Goal: Task Accomplishment & Management: Use online tool/utility

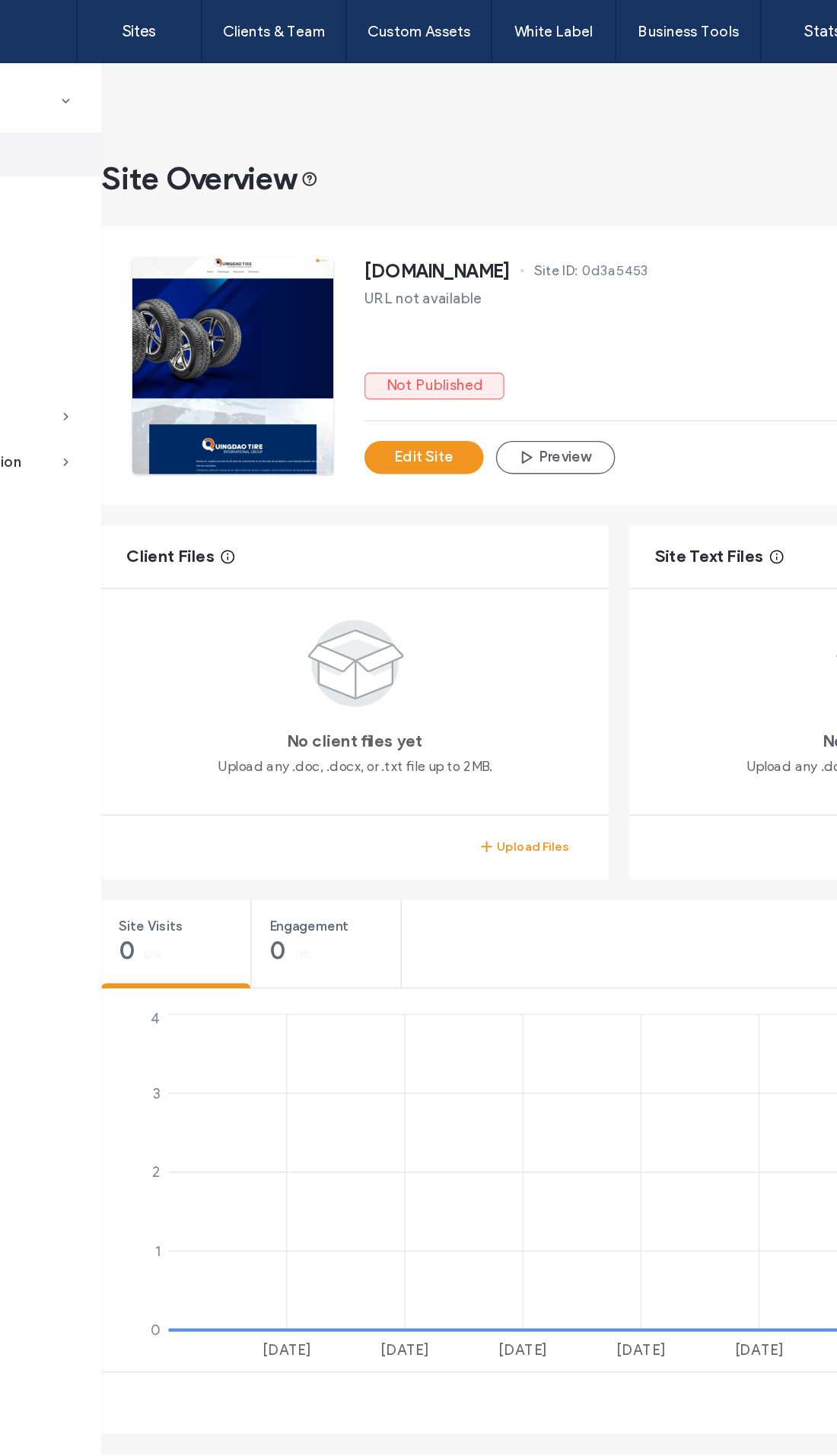
click at [217, 28] on label "Sites" at bounding box center [230, 23] width 26 height 13
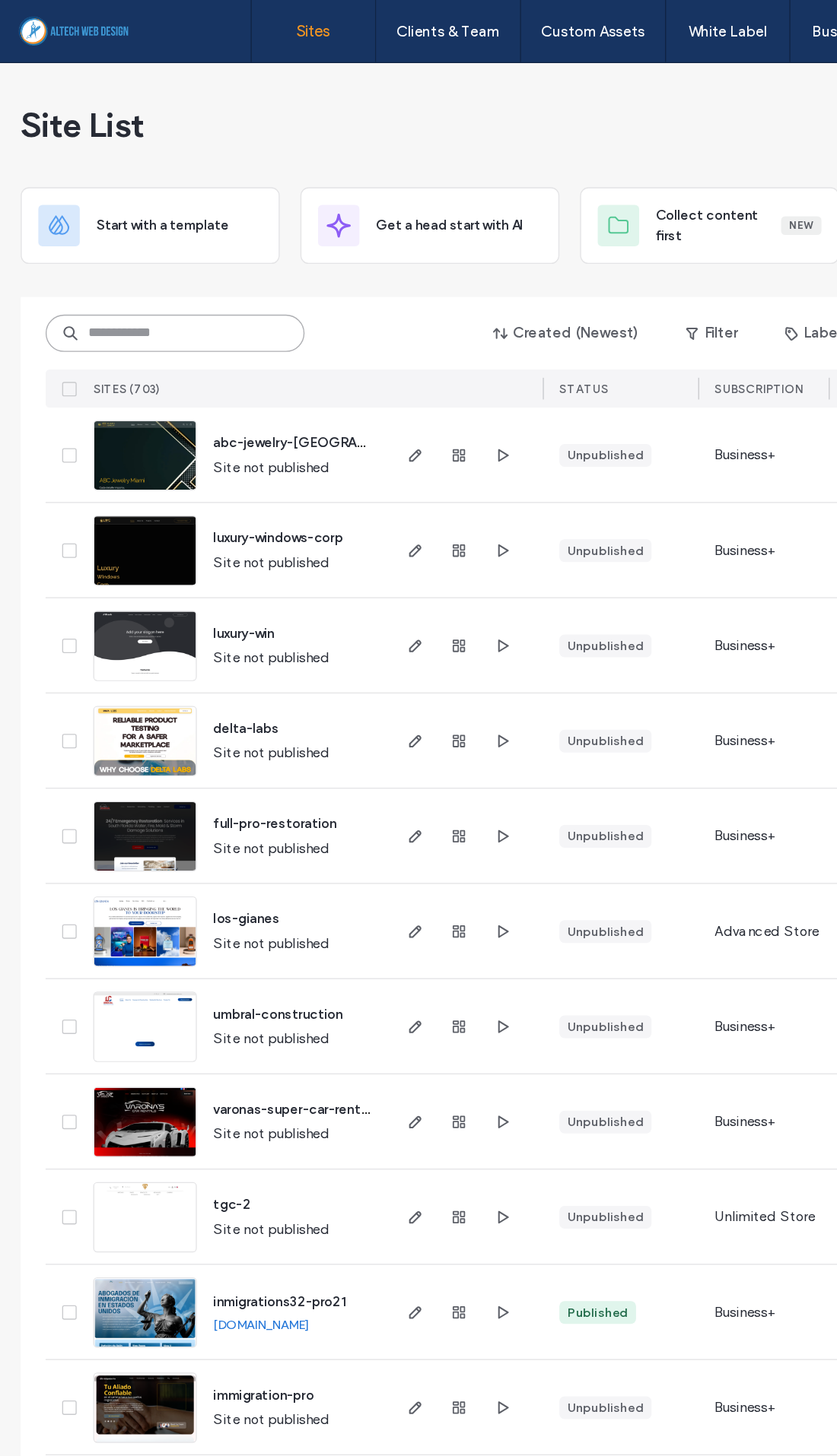
click at [148, 246] on input at bounding box center [128, 244] width 191 height 28
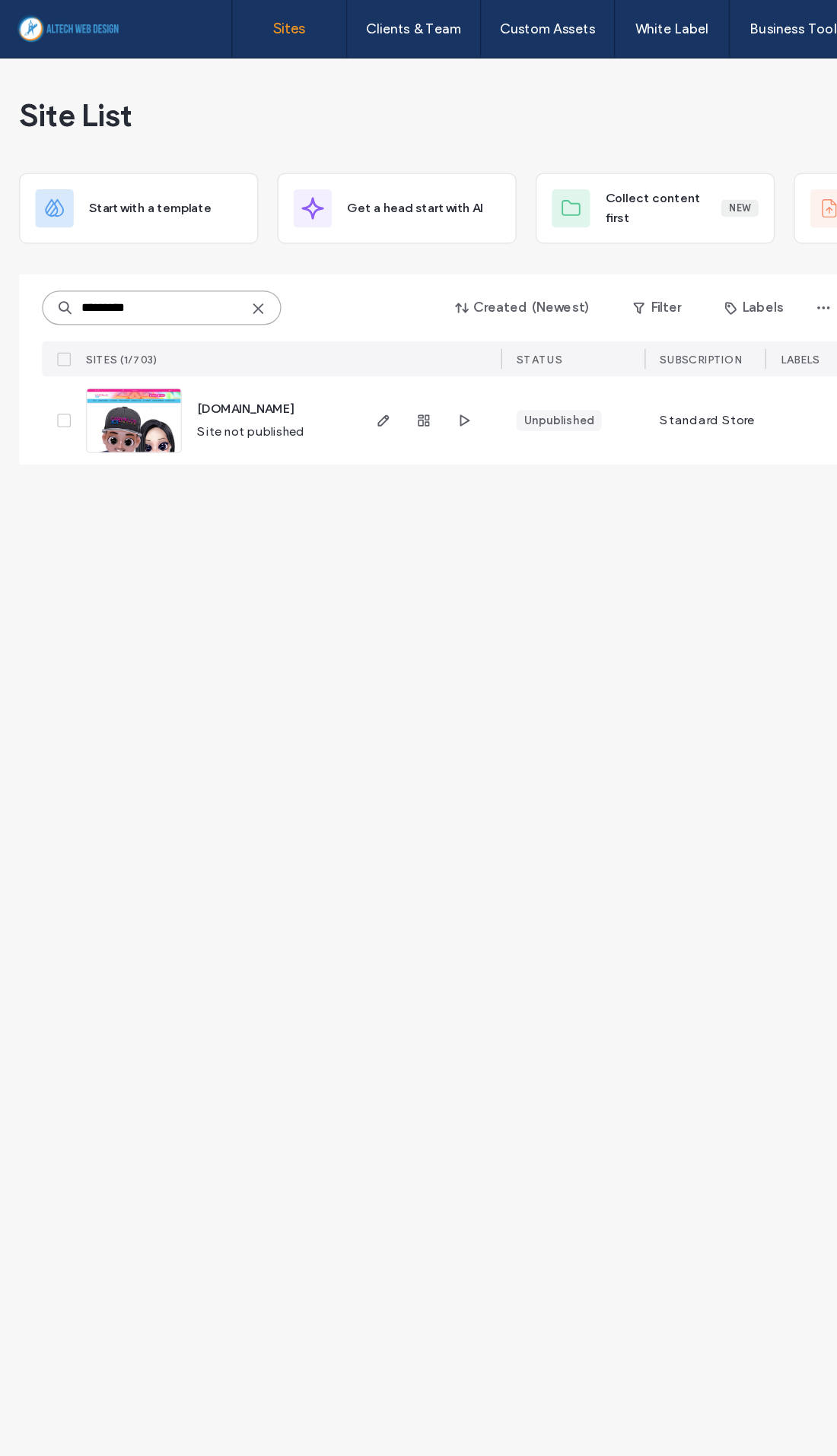
type input "*********"
click at [345, 321] on div at bounding box center [337, 334] width 82 height 70
click at [338, 333] on use "button" at bounding box center [337, 335] width 10 height 10
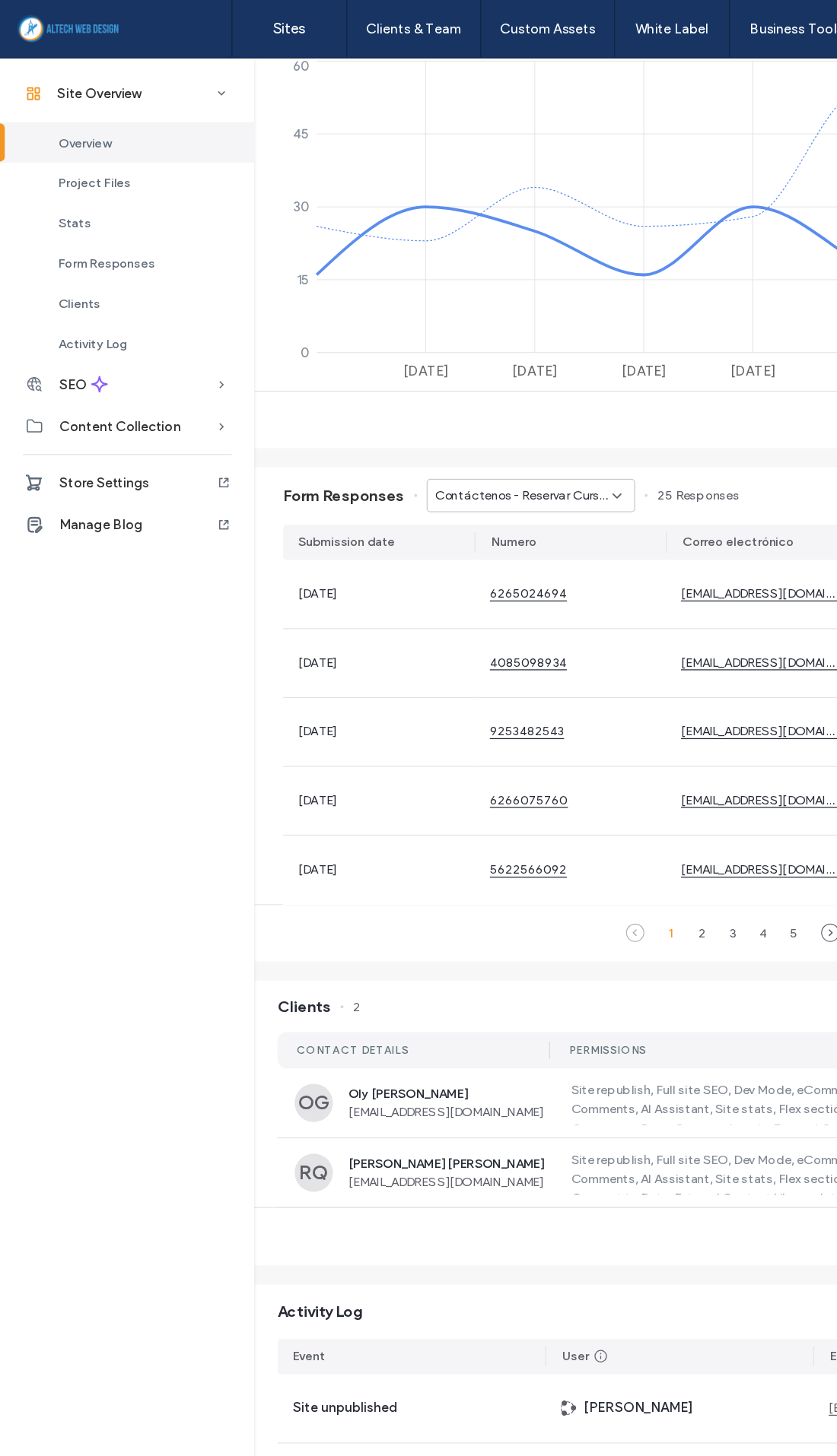
scroll to position [697, 0]
click at [424, 867] on div "OG [PERSON_NAME] [EMAIL_ADDRESS][DOMAIN_NAME] Site republish, Full site SEO, De…" at bounding box center [582, 877] width 724 height 55
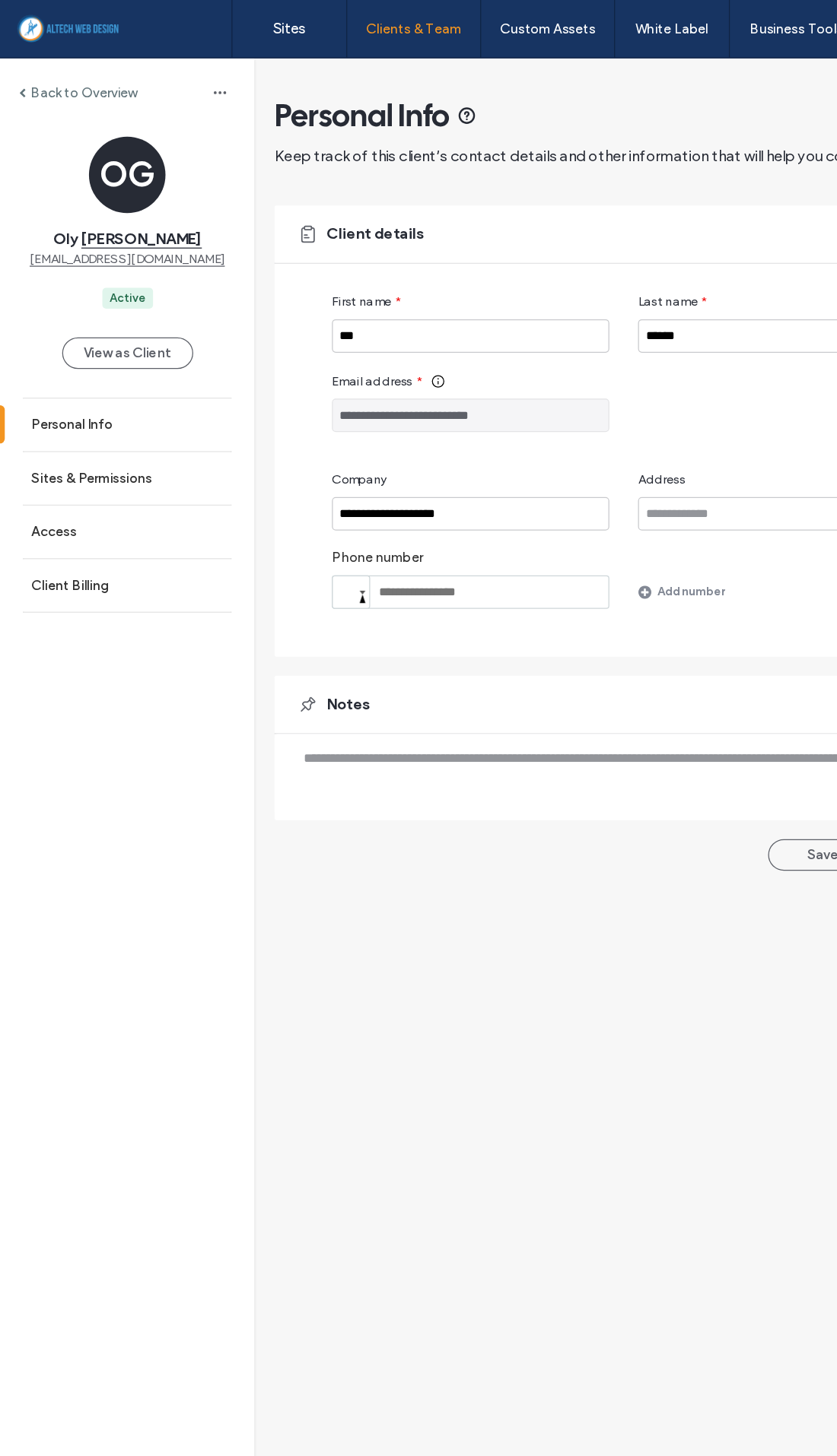
click at [35, 472] on label "Client Billing" at bounding box center [56, 466] width 61 height 13
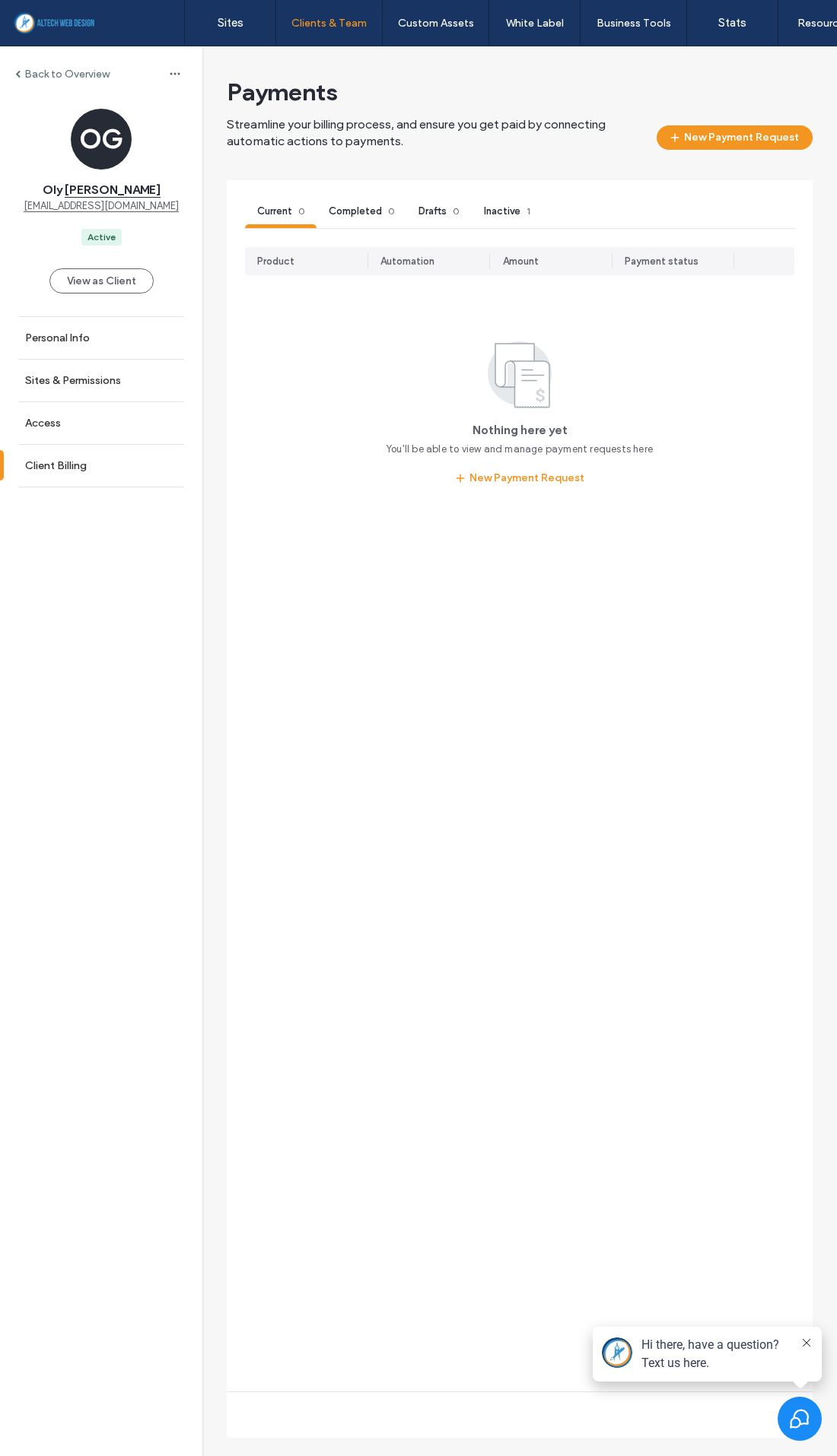
click at [753, 135] on button "New Payment Request" at bounding box center [734, 137] width 156 height 24
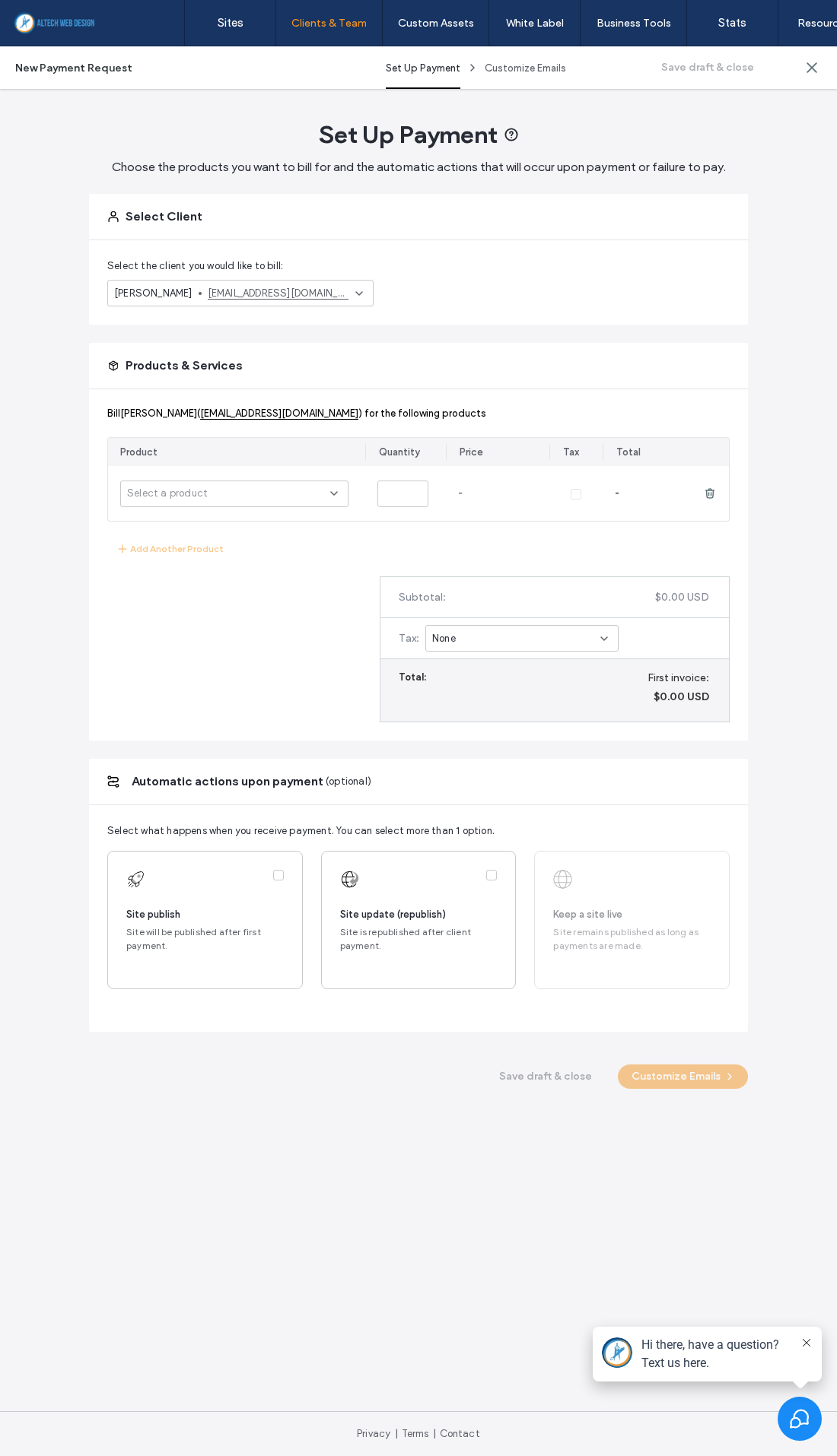
click at [309, 501] on div "Select a product" at bounding box center [229, 494] width 203 height 15
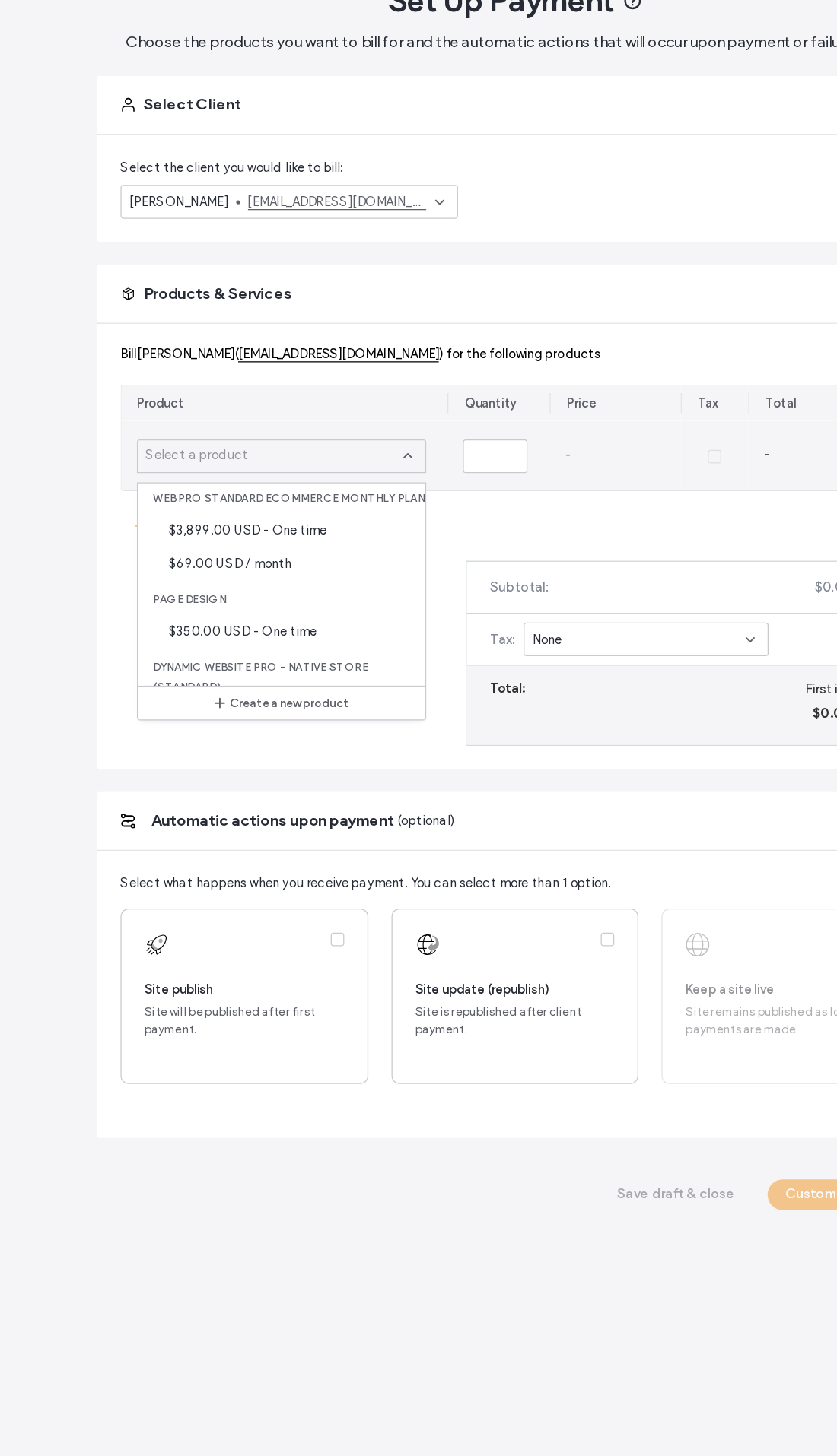
scroll to position [135, 0]
click at [200, 572] on span "$69.00 USD / month" at bounding box center [194, 580] width 98 height 15
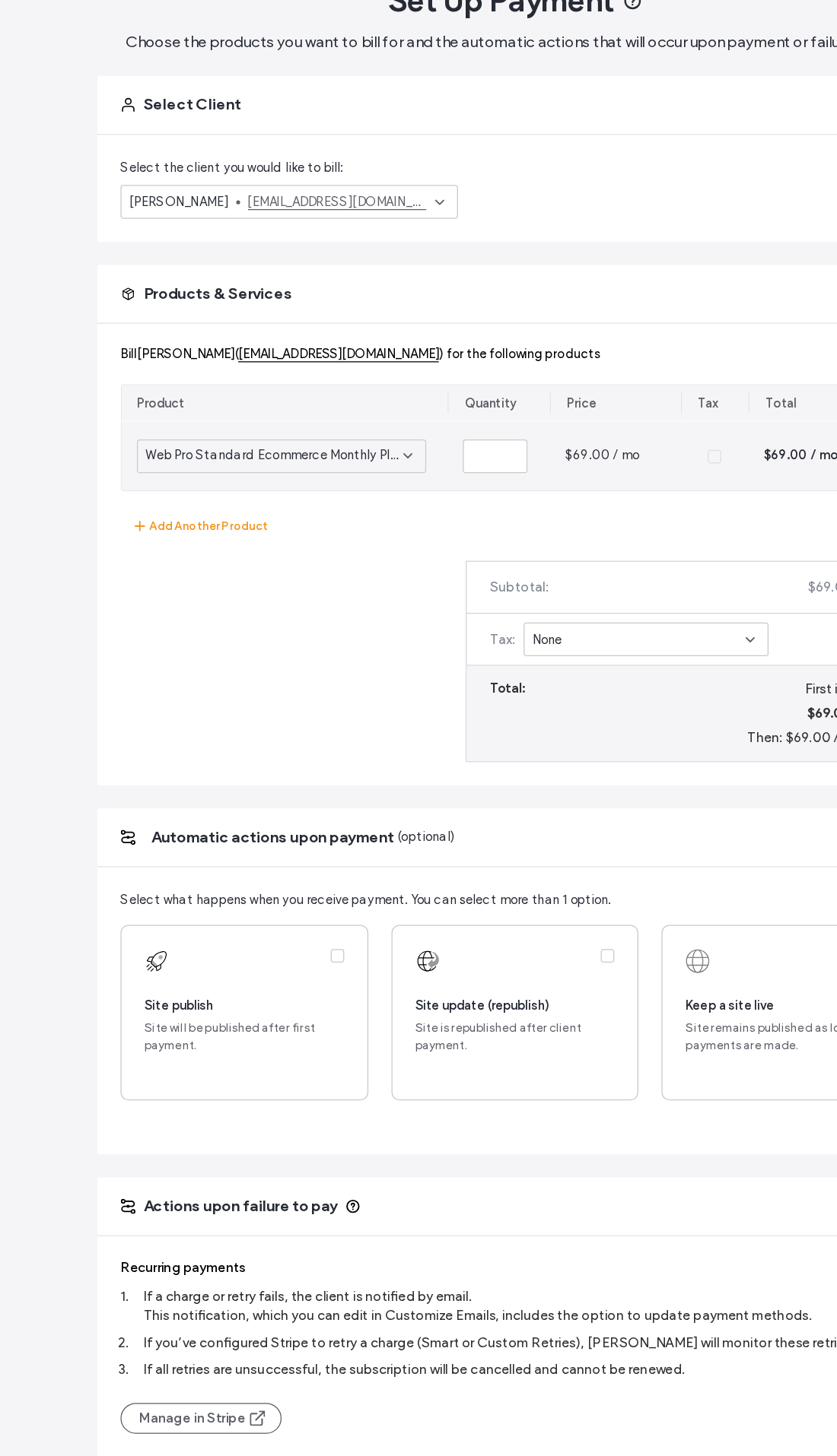
click at [266, 864] on label at bounding box center [205, 932] width 194 height 137
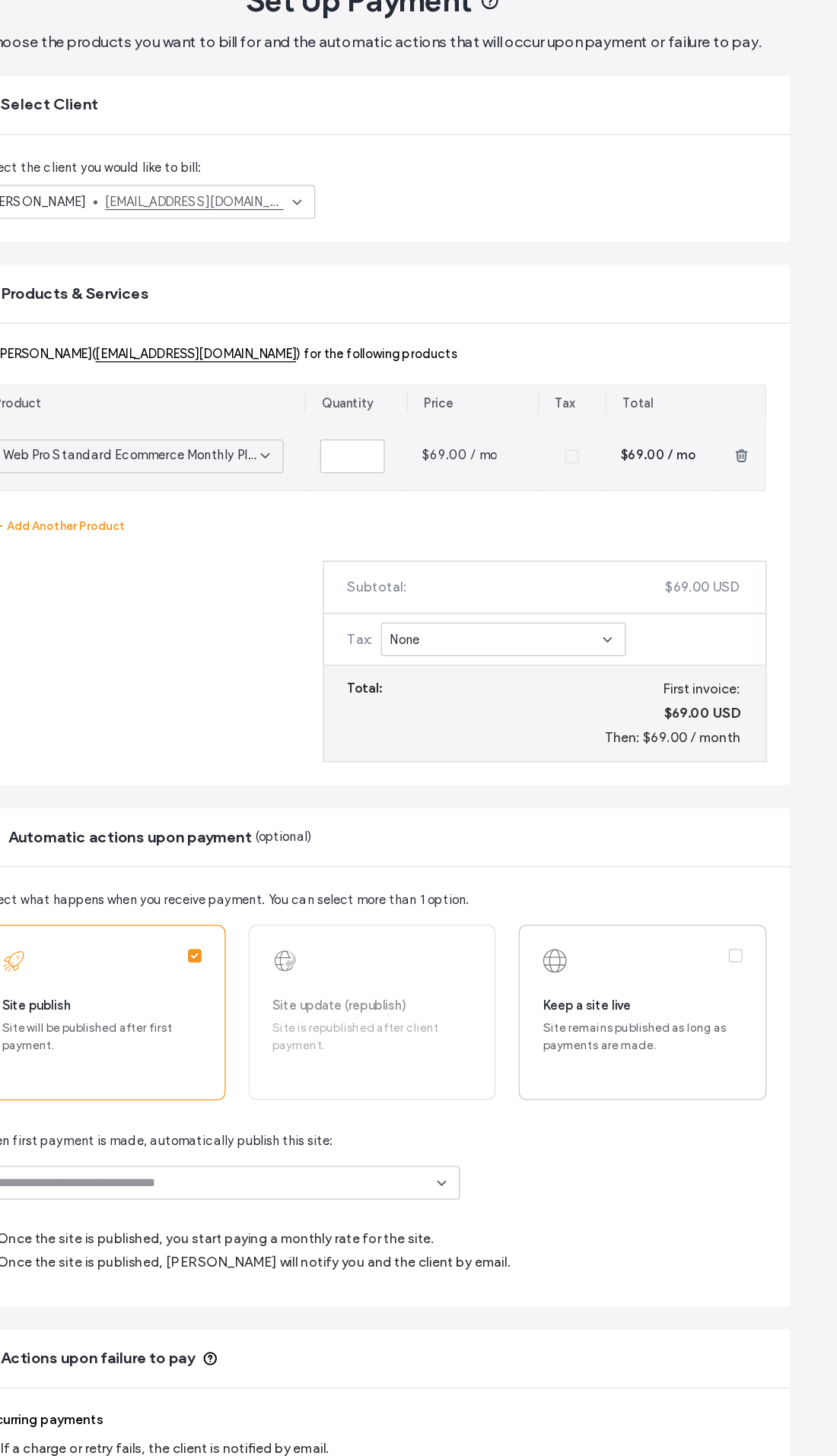
click at [534, 864] on label at bounding box center [631, 932] width 194 height 137
click at [305, 1062] on input at bounding box center [291, 1067] width 355 height 12
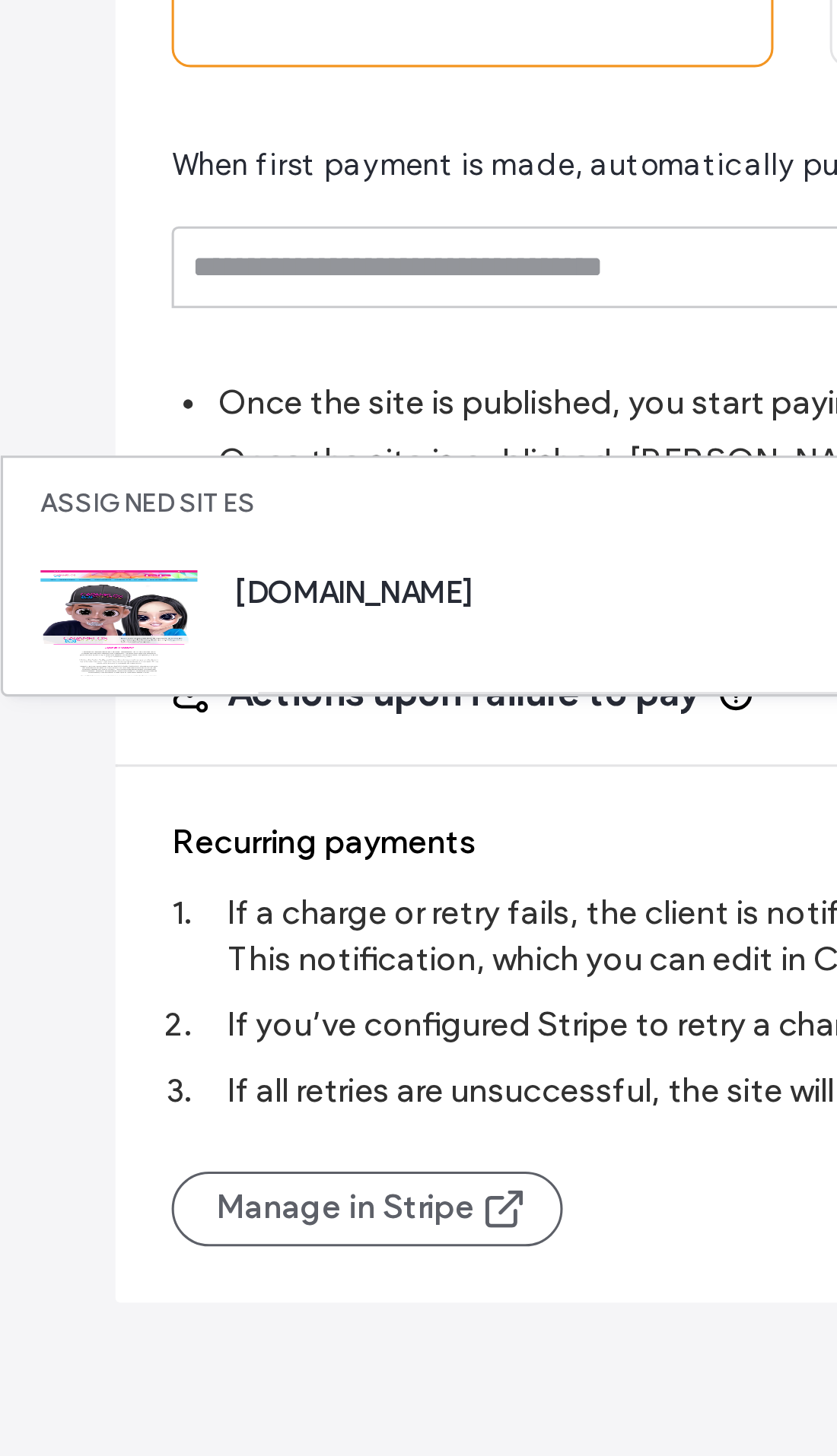
click at [183, 1166] on span "[DOMAIN_NAME]" at bounding box center [236, 1174] width 216 height 15
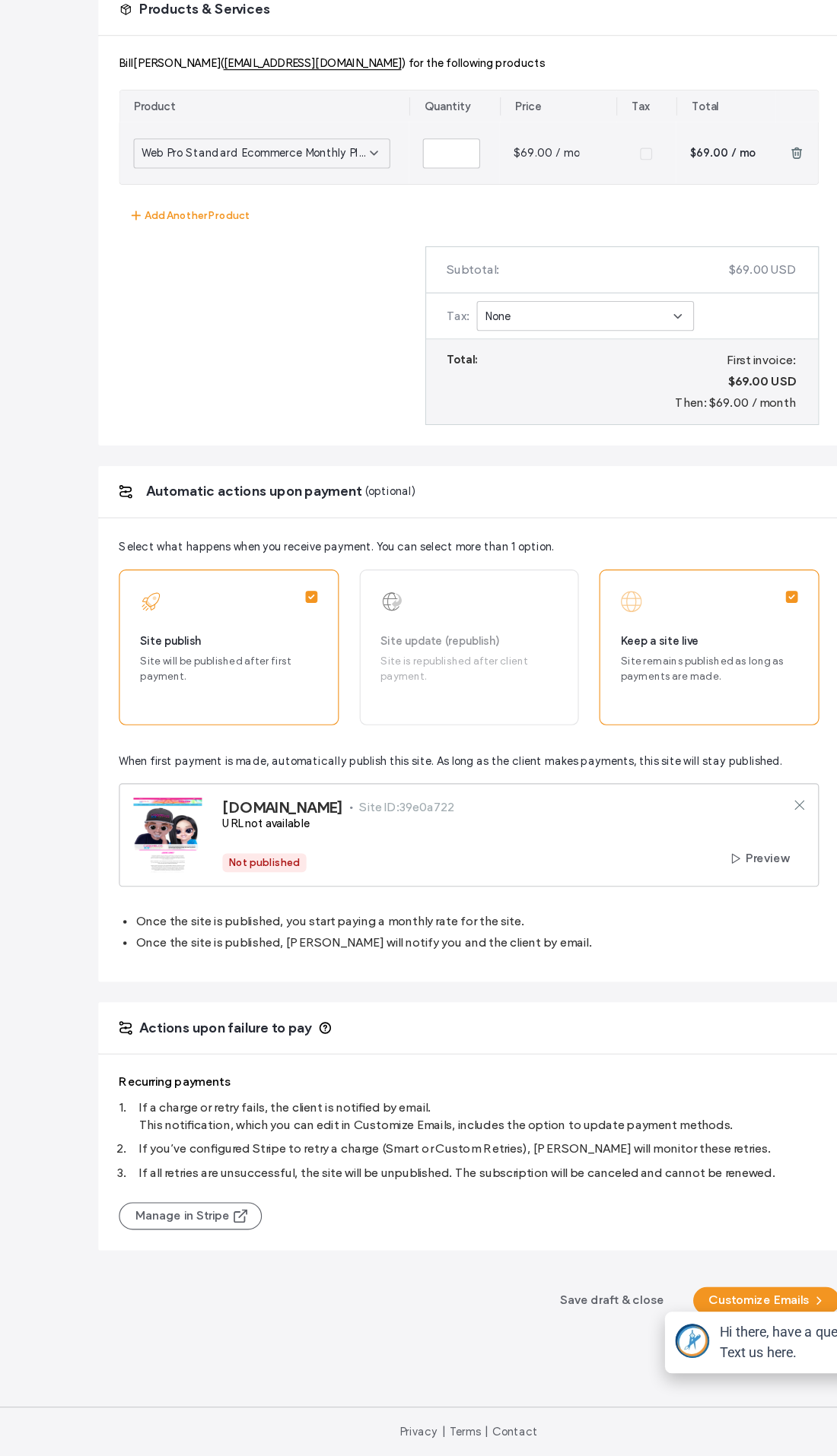
scroll to position [425, 0]
click at [696, 1305] on button "Customize Emails" at bounding box center [683, 1316] width 130 height 24
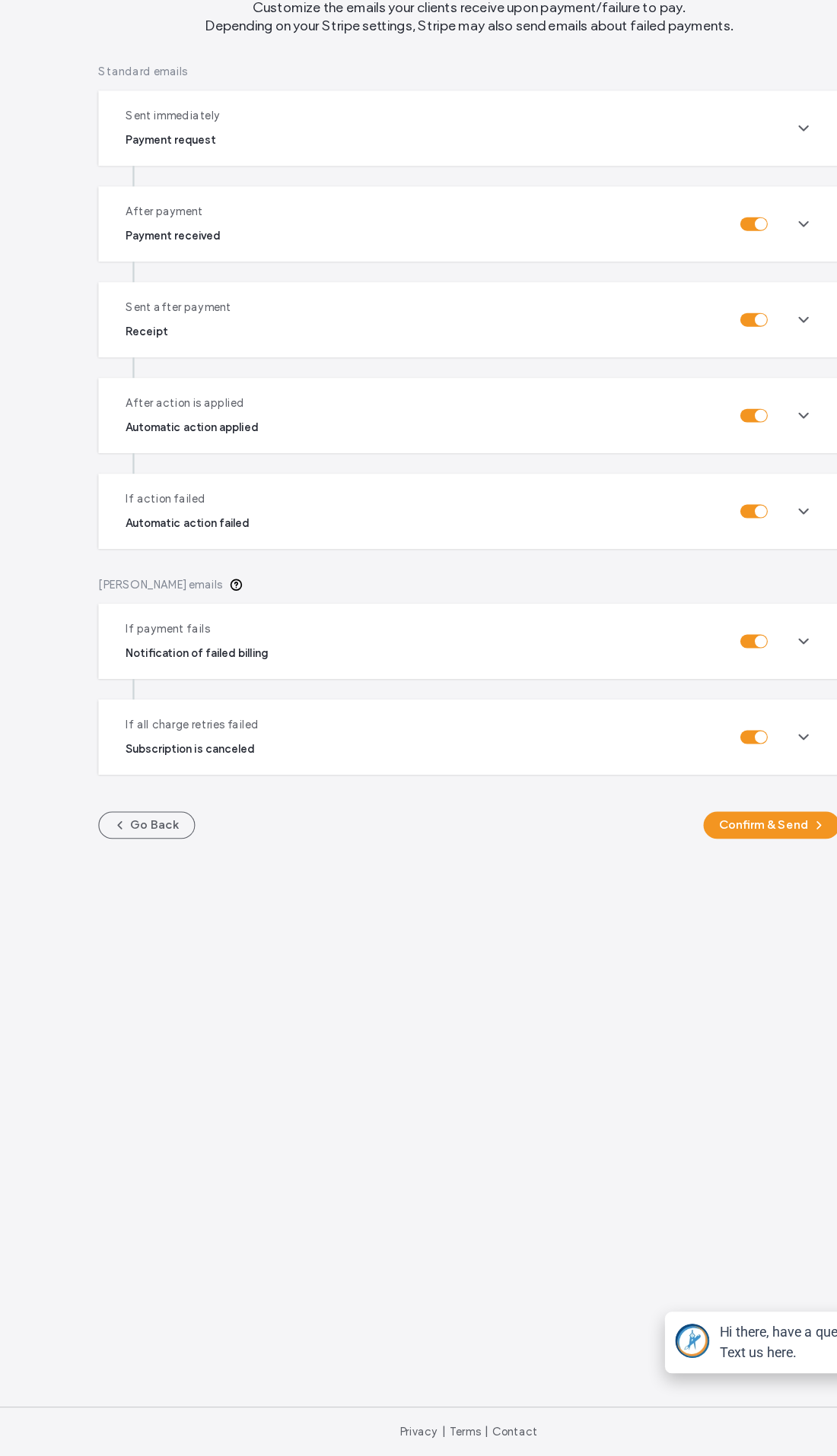
click at [687, 882] on button "Confirm & Send" at bounding box center [688, 893] width 121 height 24
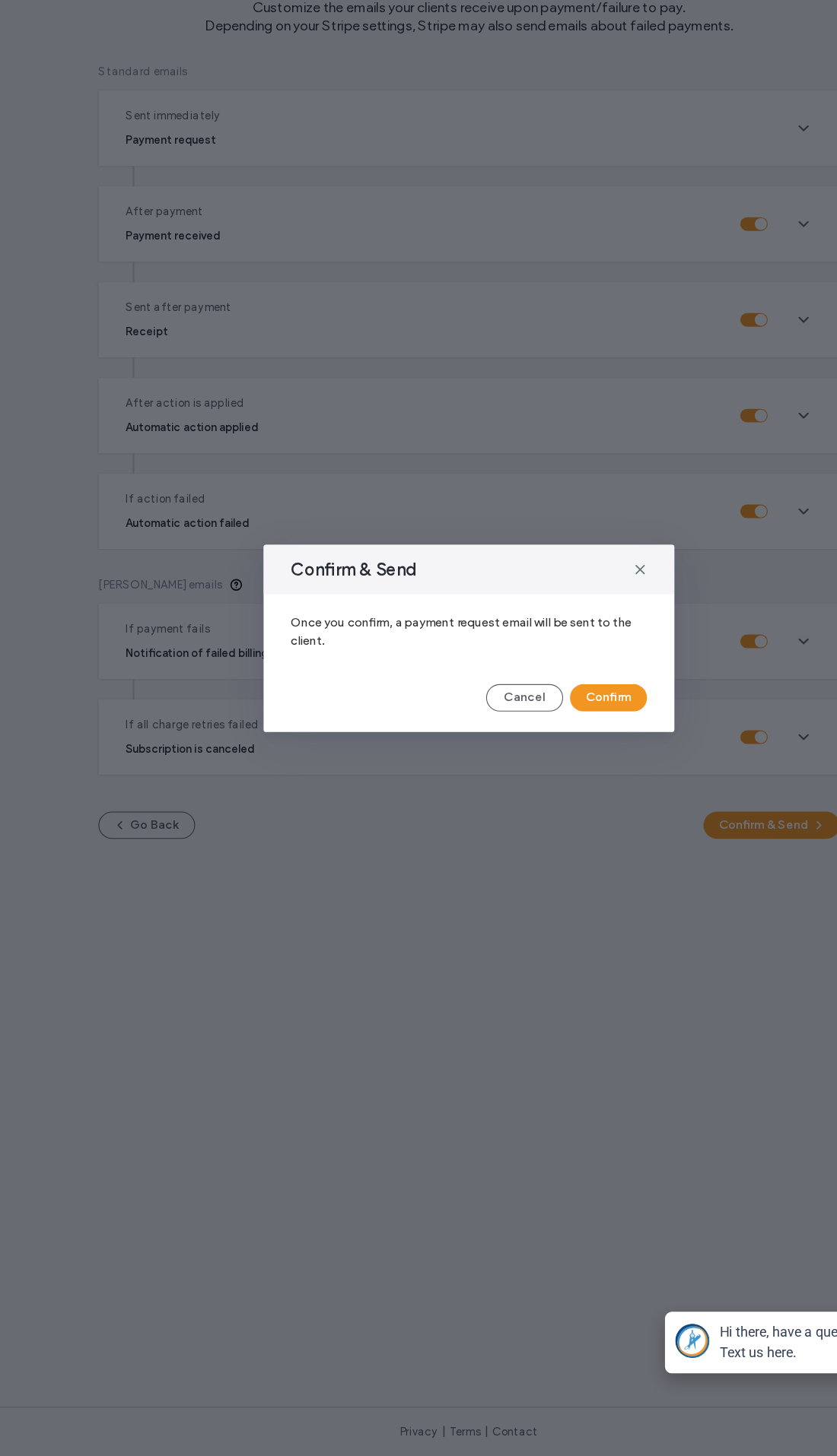
click at [553, 769] on button "Confirm" at bounding box center [542, 780] width 68 height 24
